Goal: Task Accomplishment & Management: Manage account settings

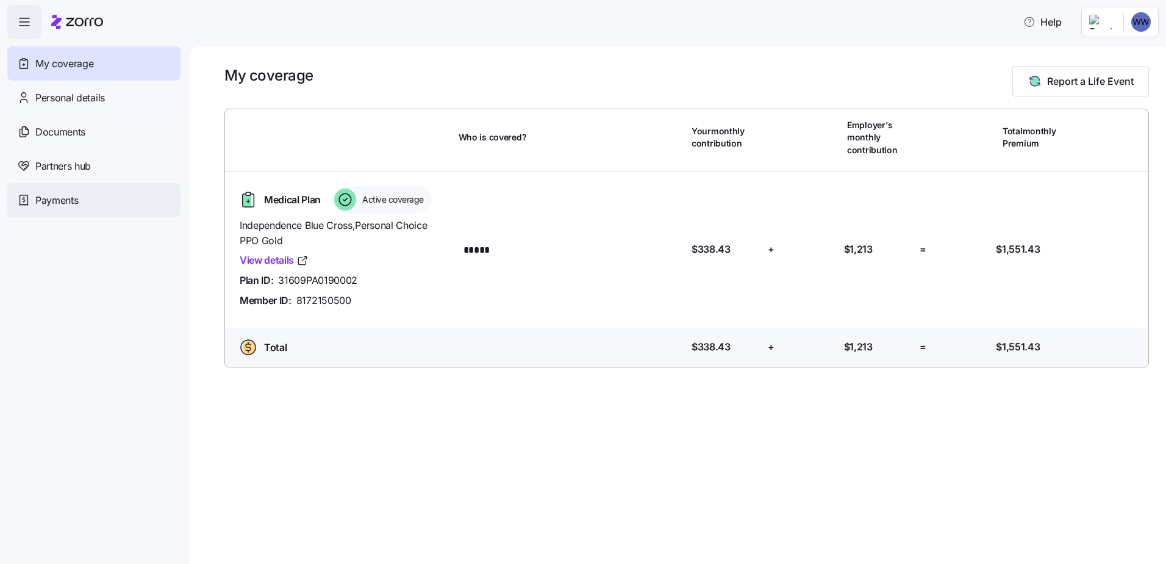
click at [84, 201] on div "Payments" at bounding box center [93, 200] width 173 height 34
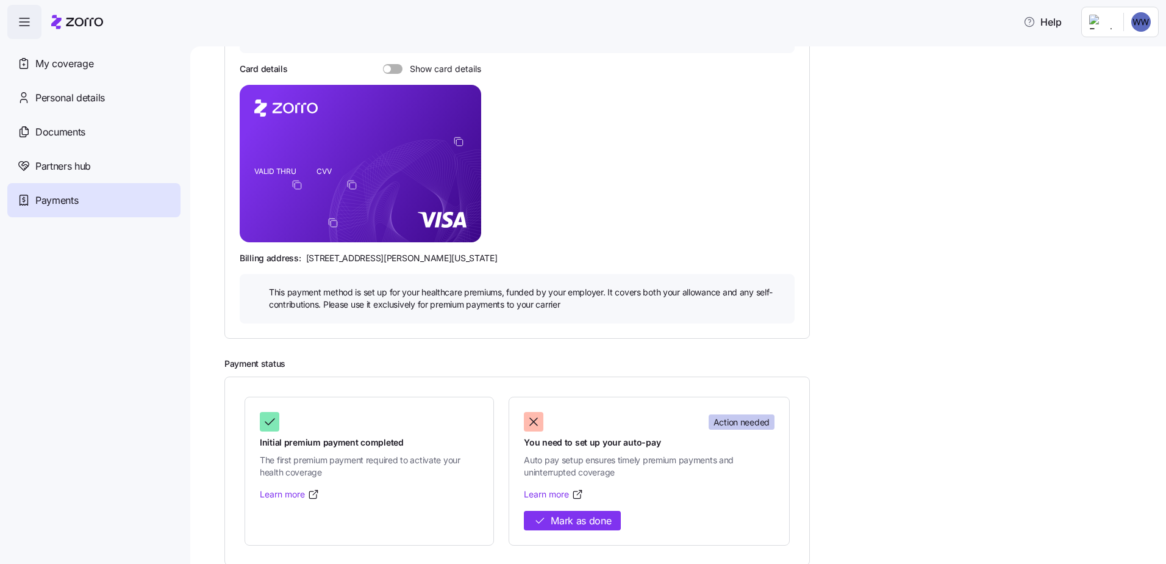
scroll to position [154, 0]
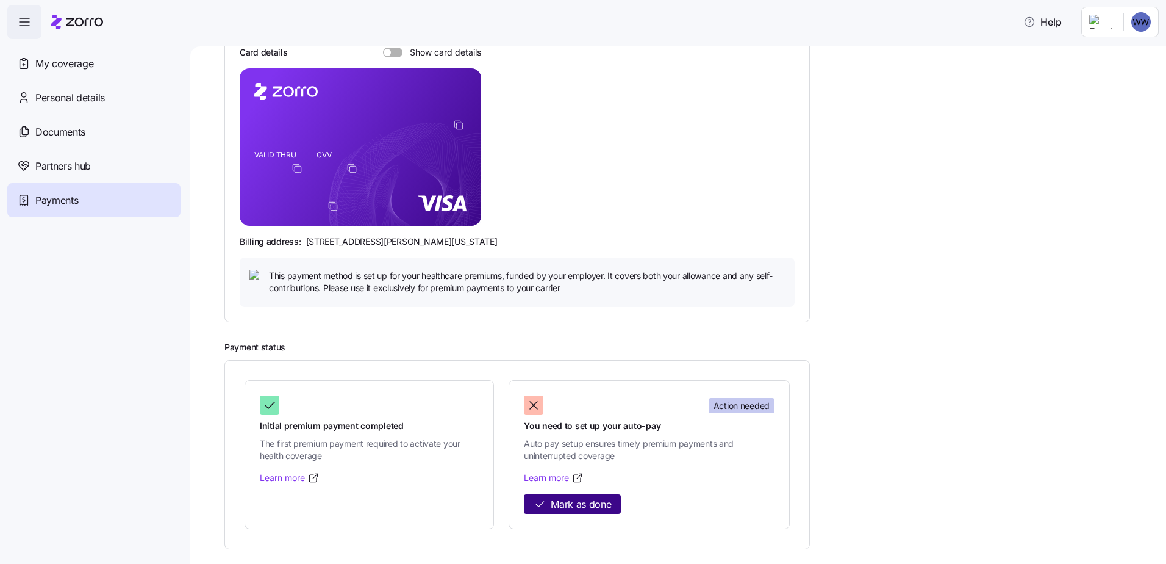
click at [590, 503] on span "Mark as done" at bounding box center [581, 504] width 60 height 15
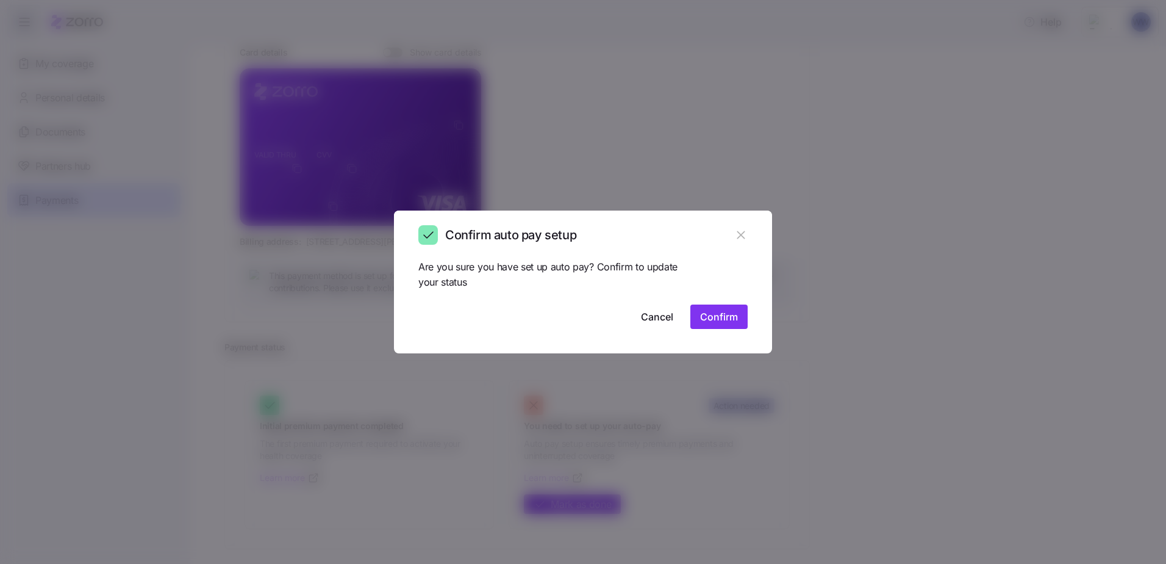
click at [718, 311] on span "Confirm" at bounding box center [719, 316] width 38 height 15
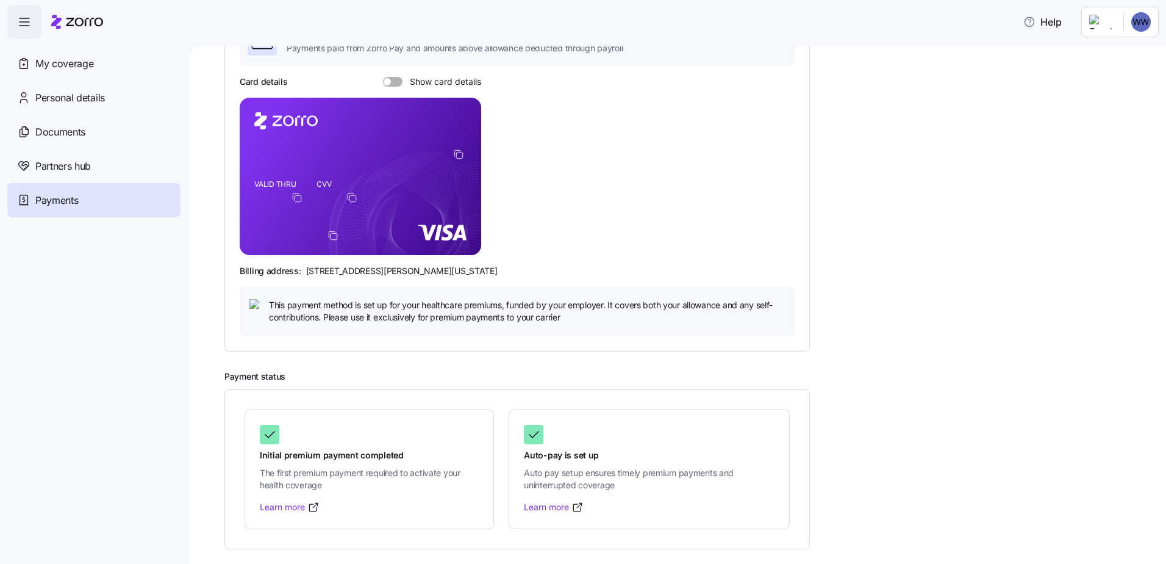
scroll to position [125, 0]
click at [78, 63] on span "My coverage" at bounding box center [64, 63] width 58 height 15
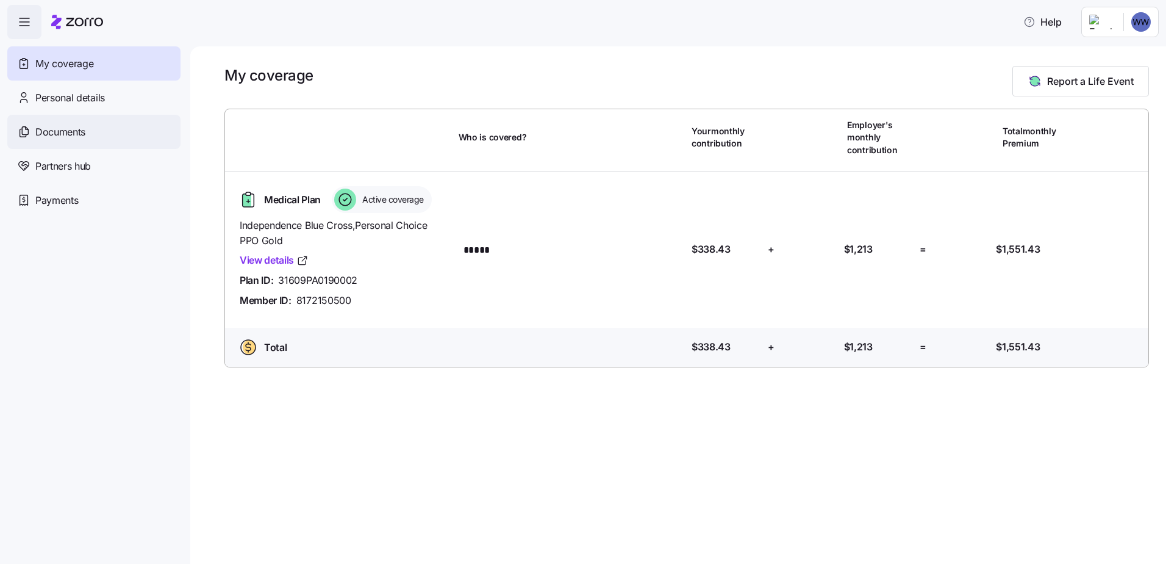
click at [76, 124] on span "Documents" at bounding box center [60, 131] width 50 height 15
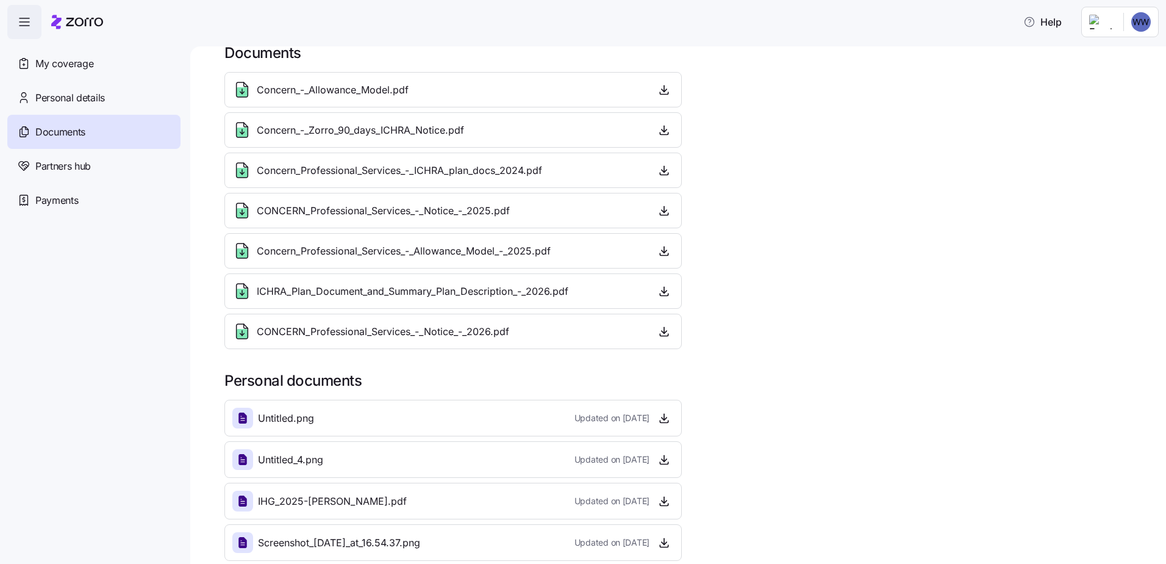
scroll to position [34, 0]
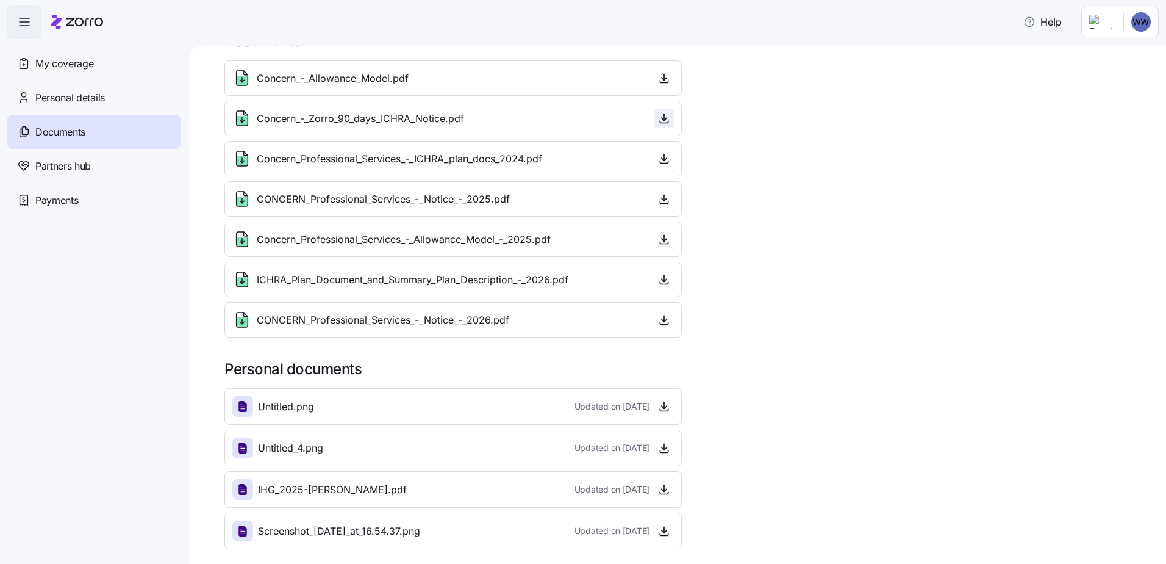
click at [658, 113] on icon "button" at bounding box center [664, 118] width 12 height 12
click at [663, 79] on icon "button" at bounding box center [664, 78] width 12 height 12
click at [664, 322] on icon "button" at bounding box center [664, 319] width 0 height 6
